Goal: Task Accomplishment & Management: Use online tool/utility

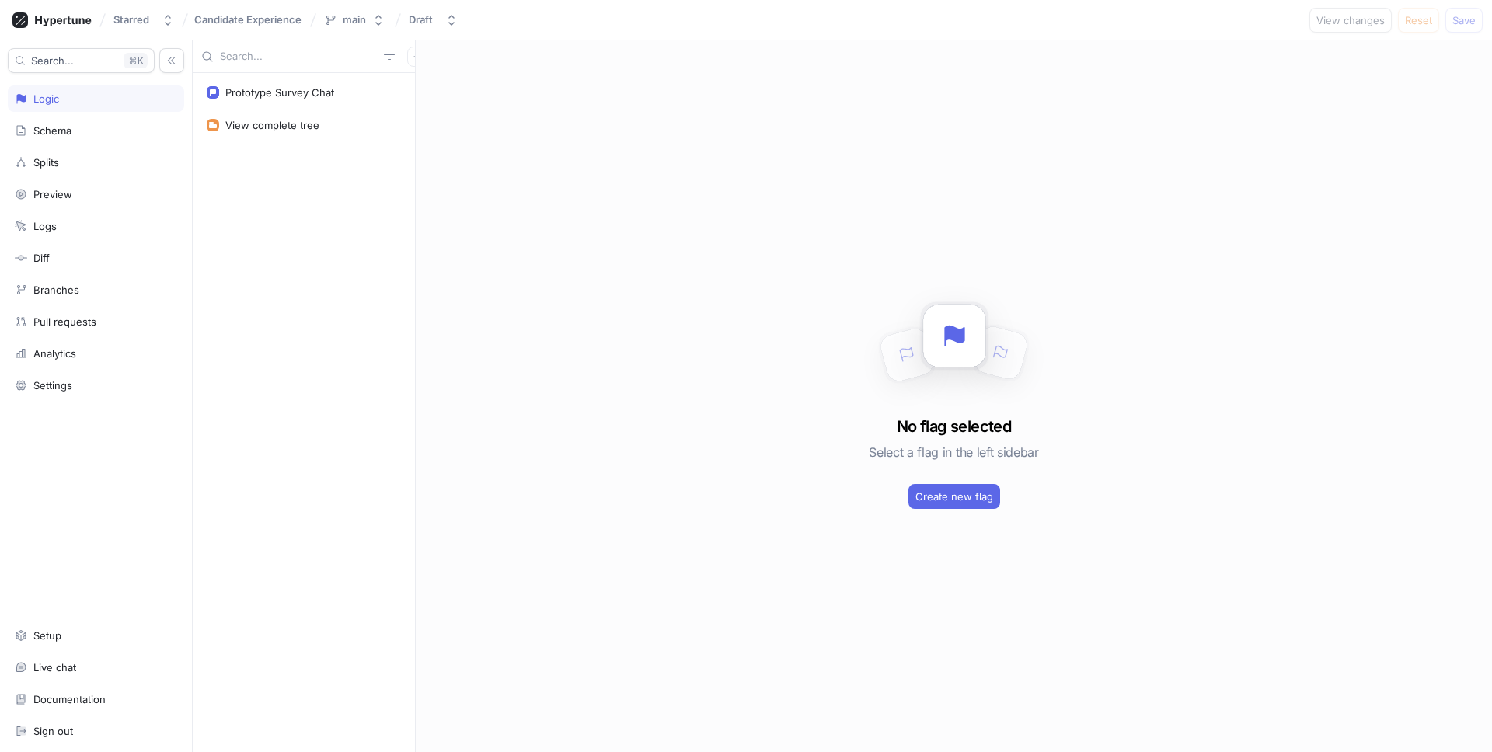
click at [355, 305] on div "Prototype Survey Chat View complete tree" at bounding box center [304, 412] width 222 height 679
click at [69, 26] on icon at bounding box center [51, 20] width 79 height 16
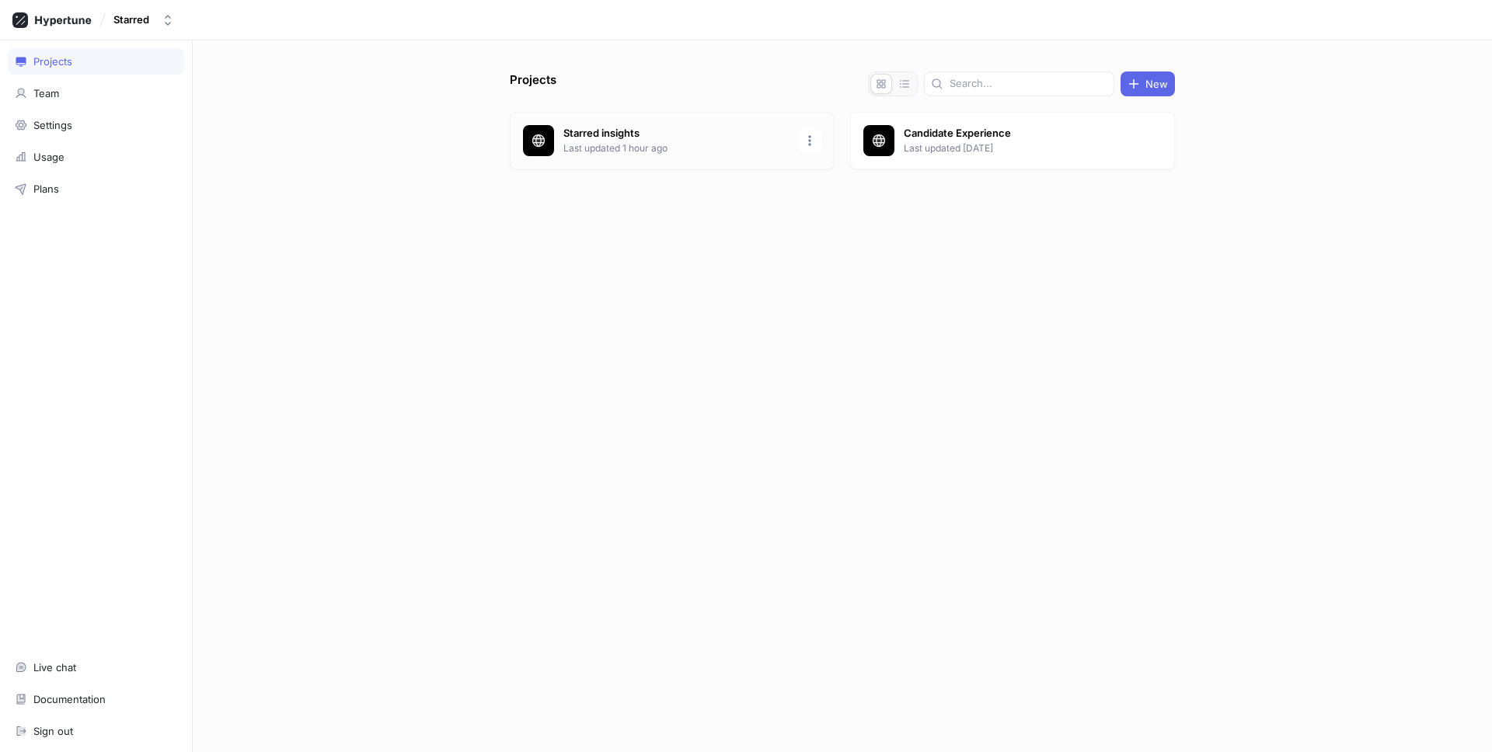
click at [739, 155] on div "Starred insights Last updated 1 hour ago" at bounding box center [672, 141] width 325 height 58
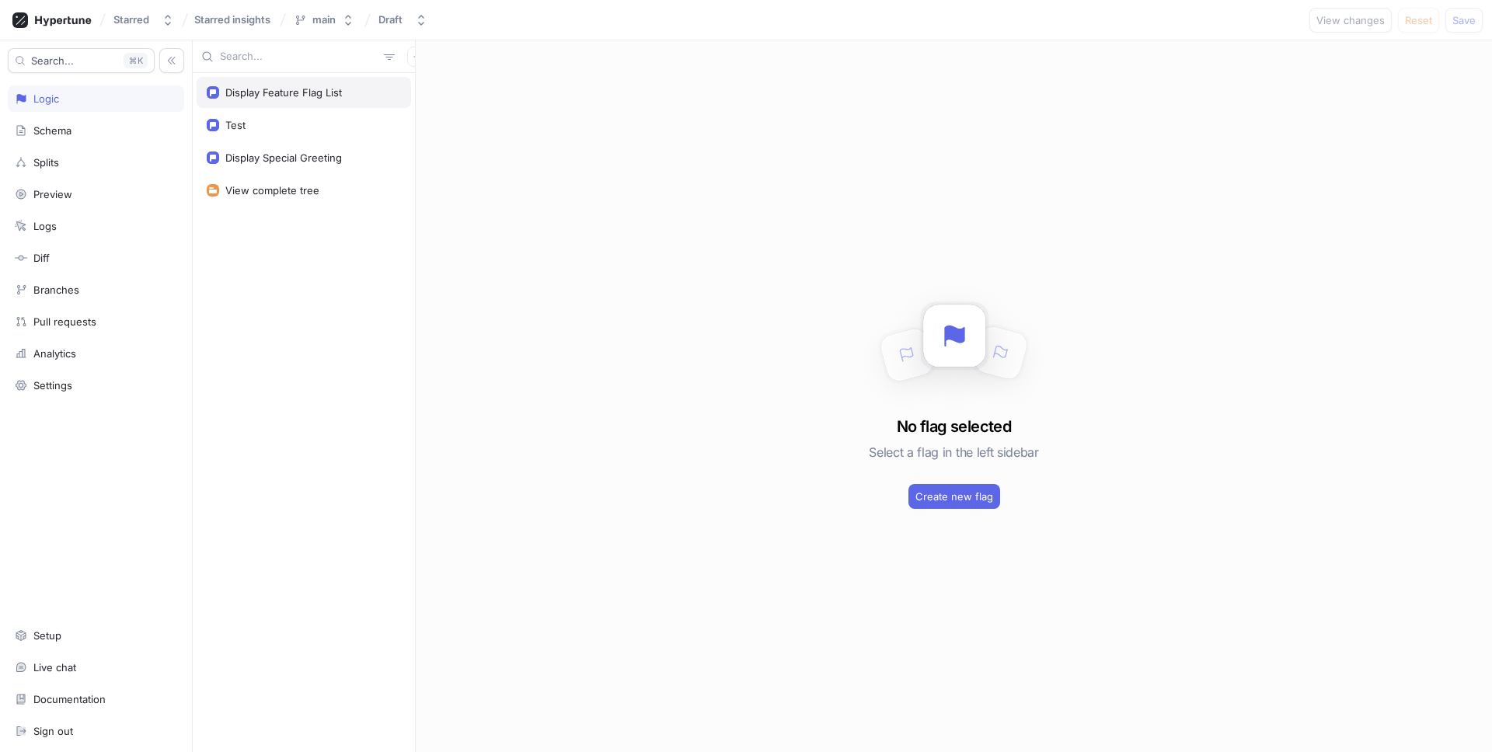
click at [279, 90] on div "Display Feature Flag List" at bounding box center [283, 92] width 117 height 12
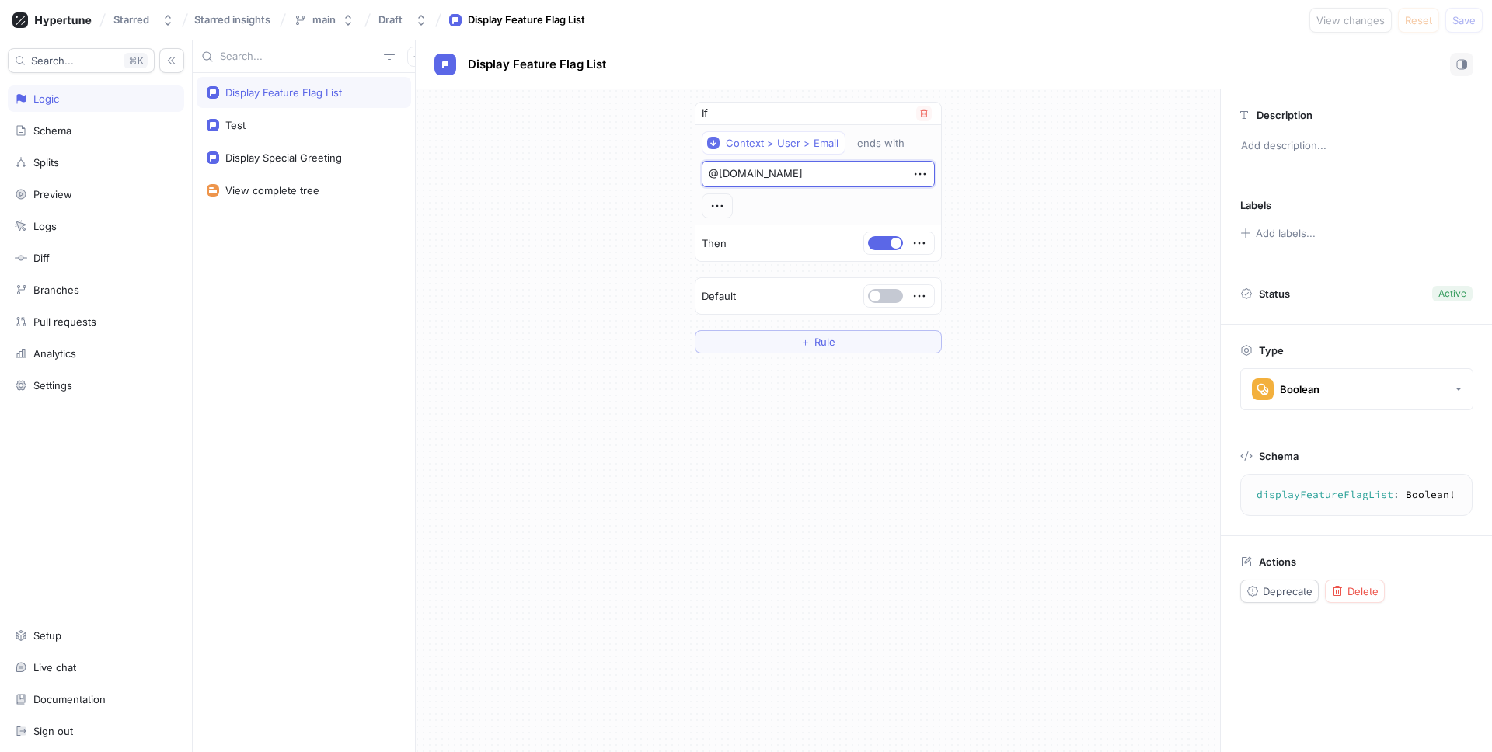
click at [736, 177] on textarea "@[DOMAIN_NAME]" at bounding box center [818, 174] width 233 height 26
type textarea "x"
type textarea "@[DOMAIN_NAME]"
type textarea "x"
type textarea "@[DOMAIN_NAME]"
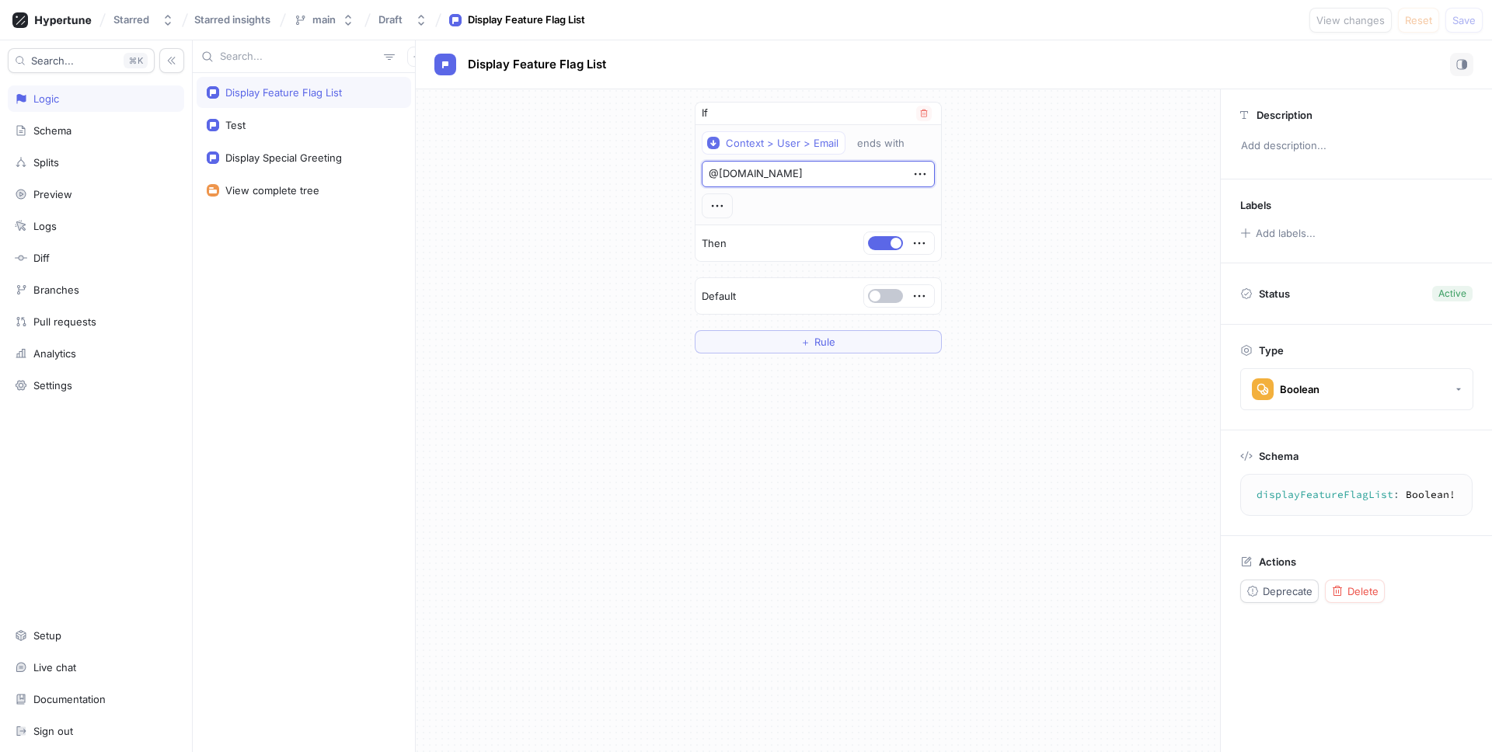
type textarea "x"
type textarea "@[DOMAIN_NAME]"
type textarea "x"
type textarea "@[DOMAIN_NAME]"
type textarea "x"
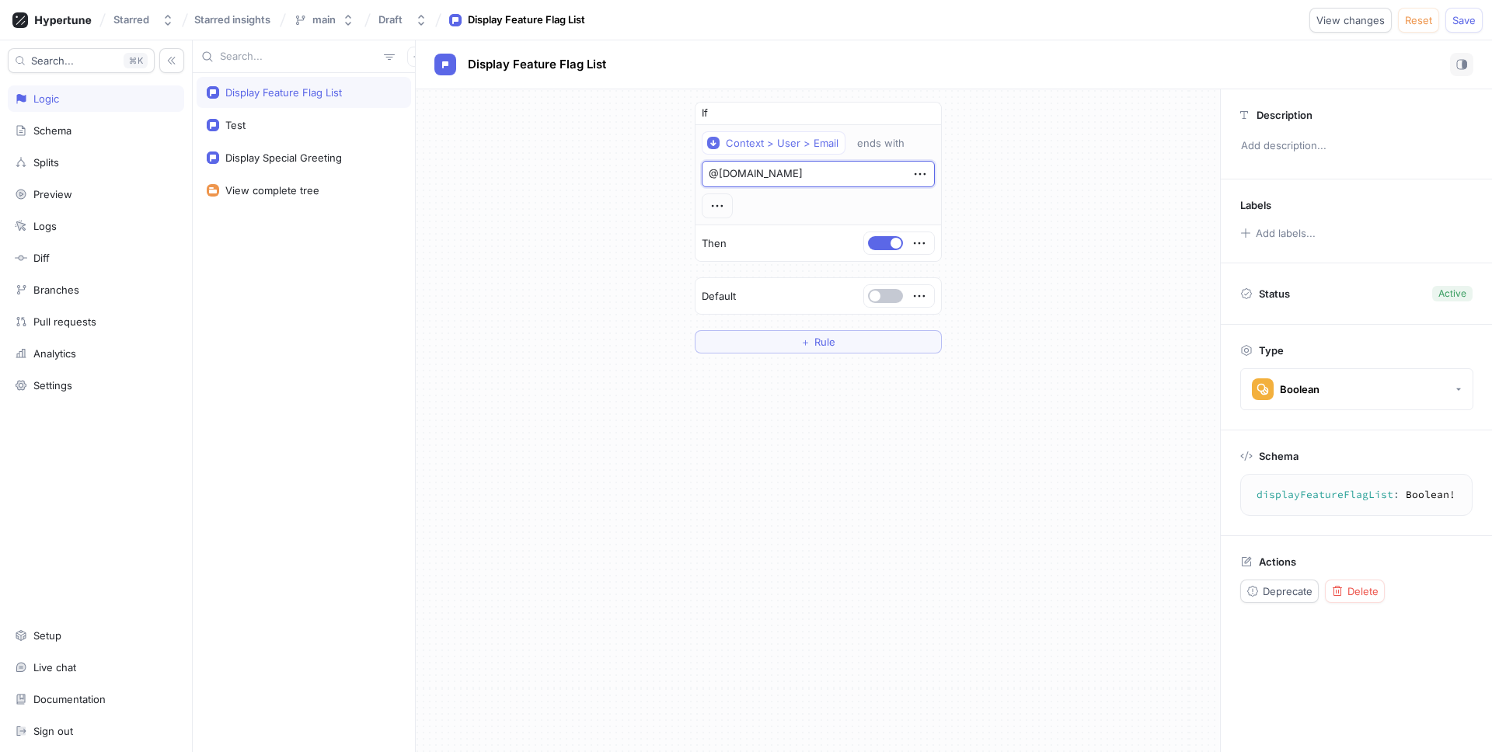
type textarea "@[DOMAIN_NAME]"
click at [1003, 211] on div "If Context > User > Email ends with @[DOMAIN_NAME] Then Default ＋ Rule" at bounding box center [818, 227] width 804 height 277
click at [1456, 28] on button "Save" at bounding box center [1464, 20] width 37 height 25
type textarea "x"
